Goal: Information Seeking & Learning: Find specific fact

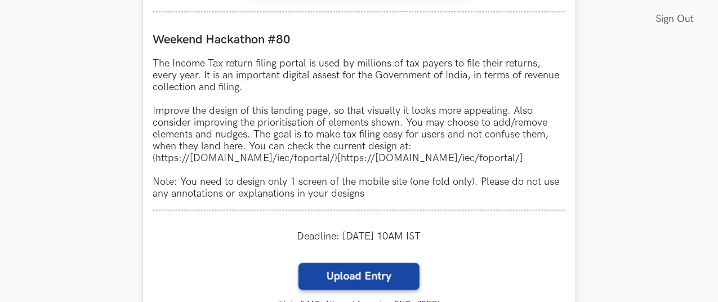
scroll to position [1043, 26]
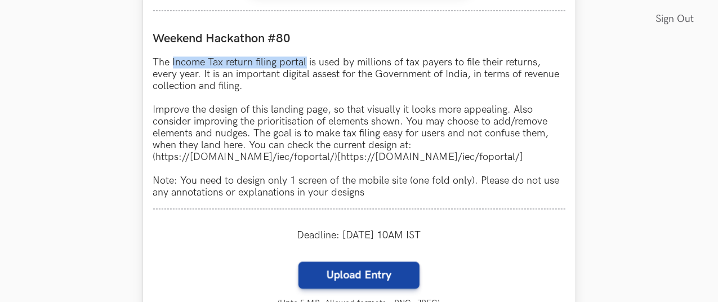
drag, startPoint x: 145, startPoint y: 65, endPoint x: 281, endPoint y: 68, distance: 135.8
click at [281, 68] on p "The Income Tax return filing portal is used by millions of tax payers to file t…" at bounding box center [359, 128] width 412 height 142
copy p "Income Tax return filing portal"
drag, startPoint x: 130, startPoint y: 156, endPoint x: 527, endPoint y: 157, distance: 397.2
click at [527, 157] on p "The Income Tax return filing portal is used by millions of tax payers to file t…" at bounding box center [359, 128] width 412 height 142
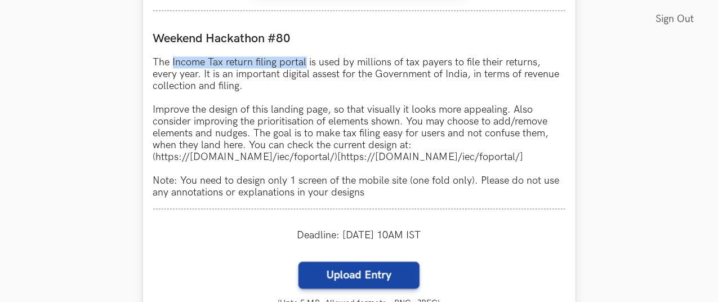
copy p "https://[DOMAIN_NAME]/iec/foportal/)[https://[DOMAIN_NAME]/iec/foportal/"
click at [199, 162] on p "The Income Tax return filing portal is used by millions of tax payers to file t…" at bounding box center [359, 128] width 412 height 142
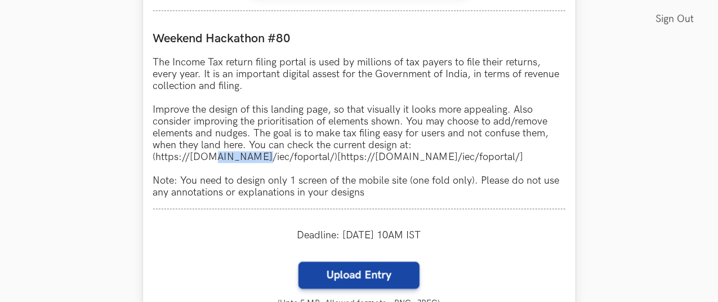
click at [199, 162] on p "The Income Tax return filing portal is used by millions of tax payers to file t…" at bounding box center [359, 128] width 412 height 142
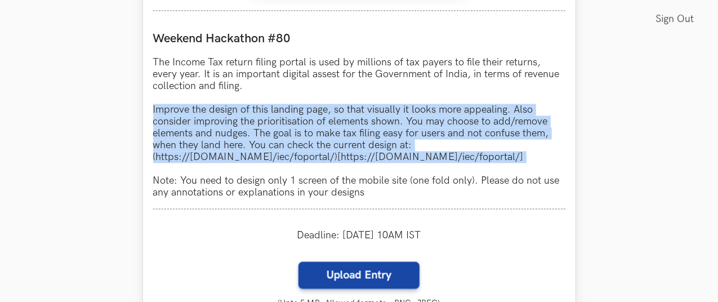
click at [199, 162] on p "The Income Tax return filing portal is used by millions of tax payers to file t…" at bounding box center [359, 128] width 412 height 142
click at [153, 162] on p "The Income Tax return filing portal is used by millions of tax payers to file t…" at bounding box center [359, 128] width 412 height 142
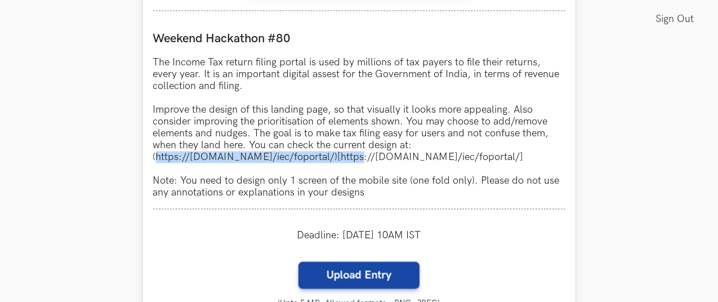
drag, startPoint x: 130, startPoint y: 159, endPoint x: 323, endPoint y: 157, distance: 193.3
click at [323, 157] on p "The Income Tax return filing portal is used by millions of tax payers to file t…" at bounding box center [359, 128] width 412 height 142
copy p "[URL][DOMAIN_NAME]"
